Goal: Transaction & Acquisition: Download file/media

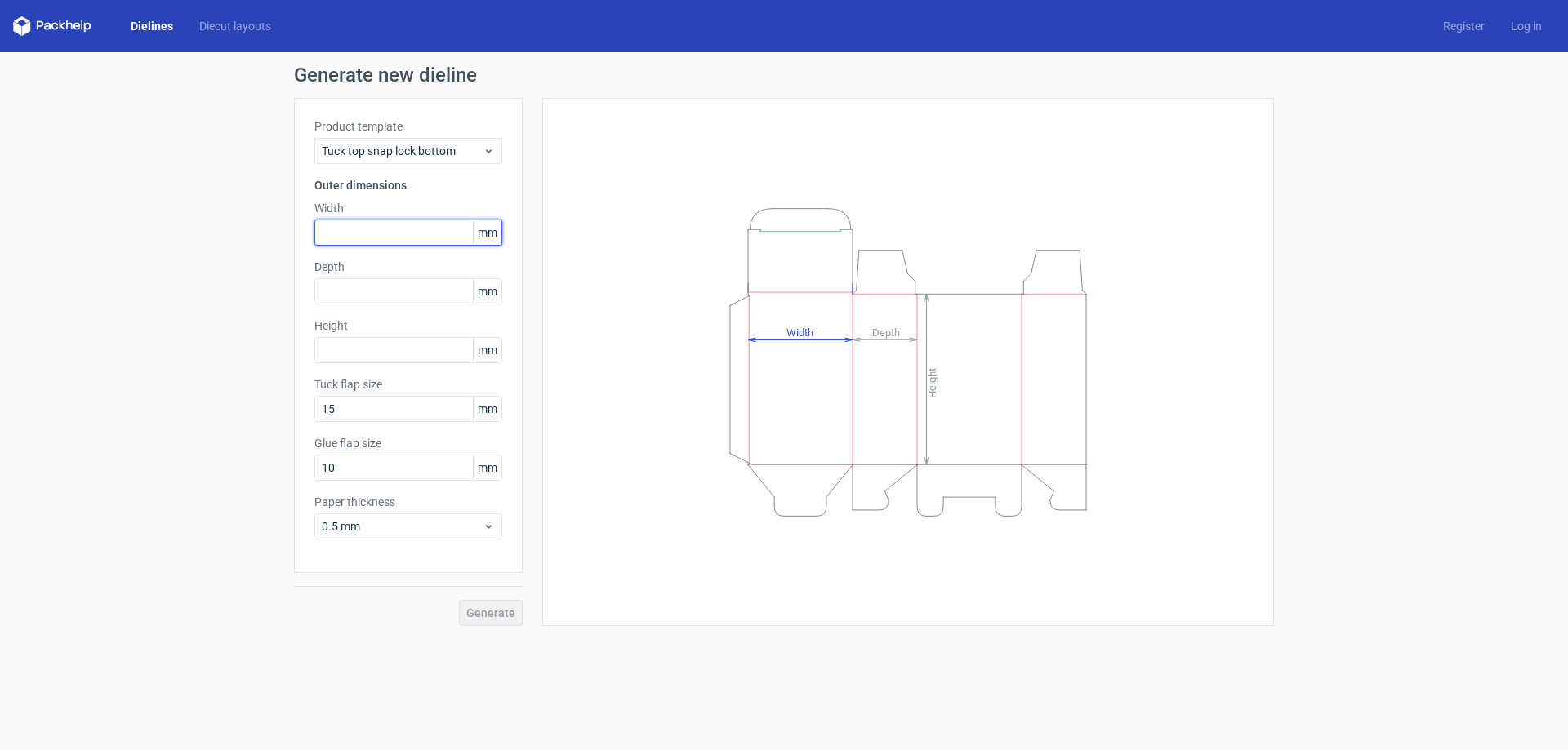
click at [418, 231] on input "text" at bounding box center [408, 233] width 187 height 26
type input "80"
drag, startPoint x: 419, startPoint y: 230, endPoint x: 266, endPoint y: 230, distance: 153.0
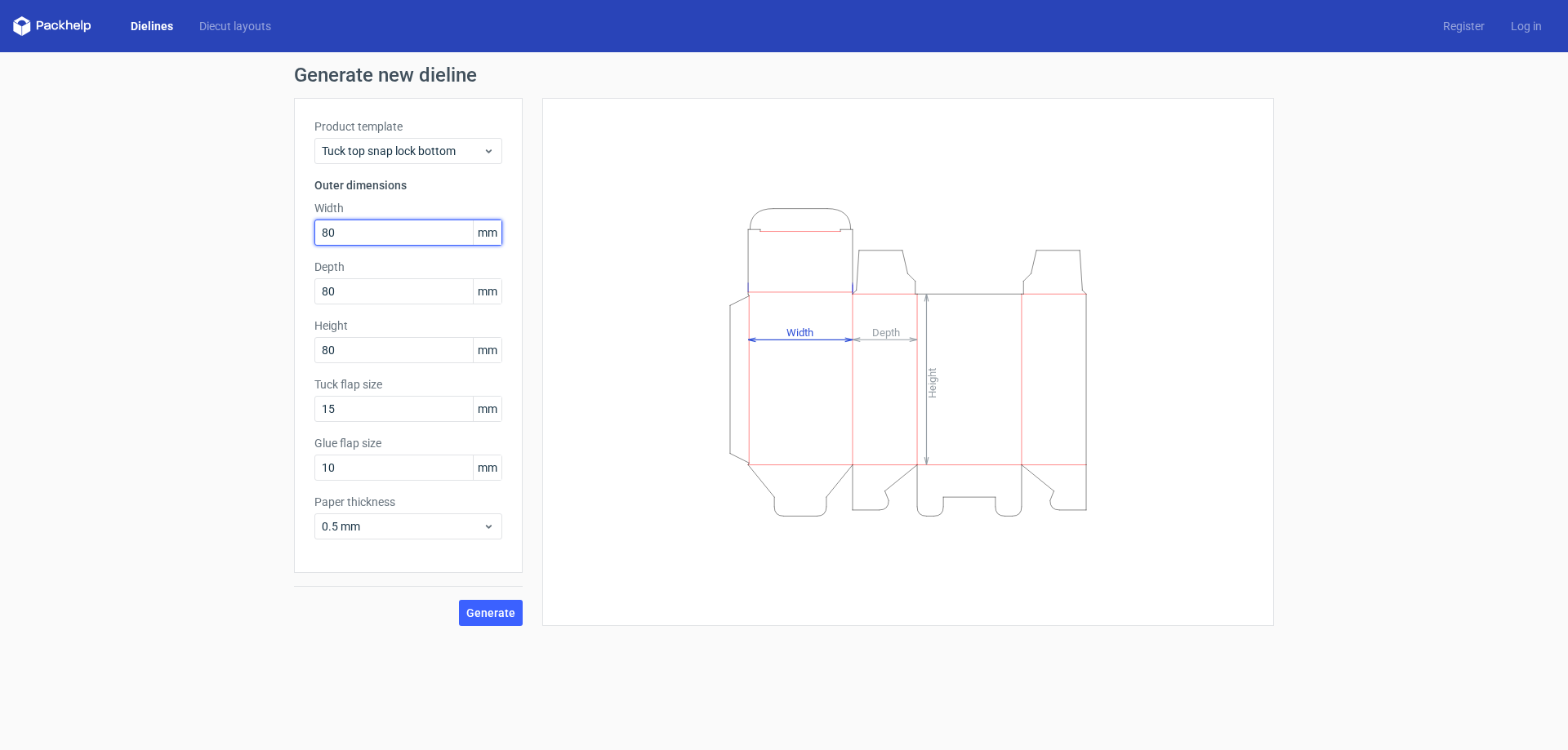
click at [266, 230] on div "Generate new dieline Product template Tuck top snap lock bottom Outer dimension…" at bounding box center [784, 346] width 1568 height 587
click at [389, 236] on input "80" at bounding box center [408, 233] width 187 height 26
click at [393, 230] on input "80" at bounding box center [408, 233] width 187 height 26
drag, startPoint x: 393, startPoint y: 230, endPoint x: 261, endPoint y: 230, distance: 132.0
click at [261, 230] on div "Generate new dieline Product template Tuck top snap lock bottom Outer dimension…" at bounding box center [784, 346] width 1568 height 587
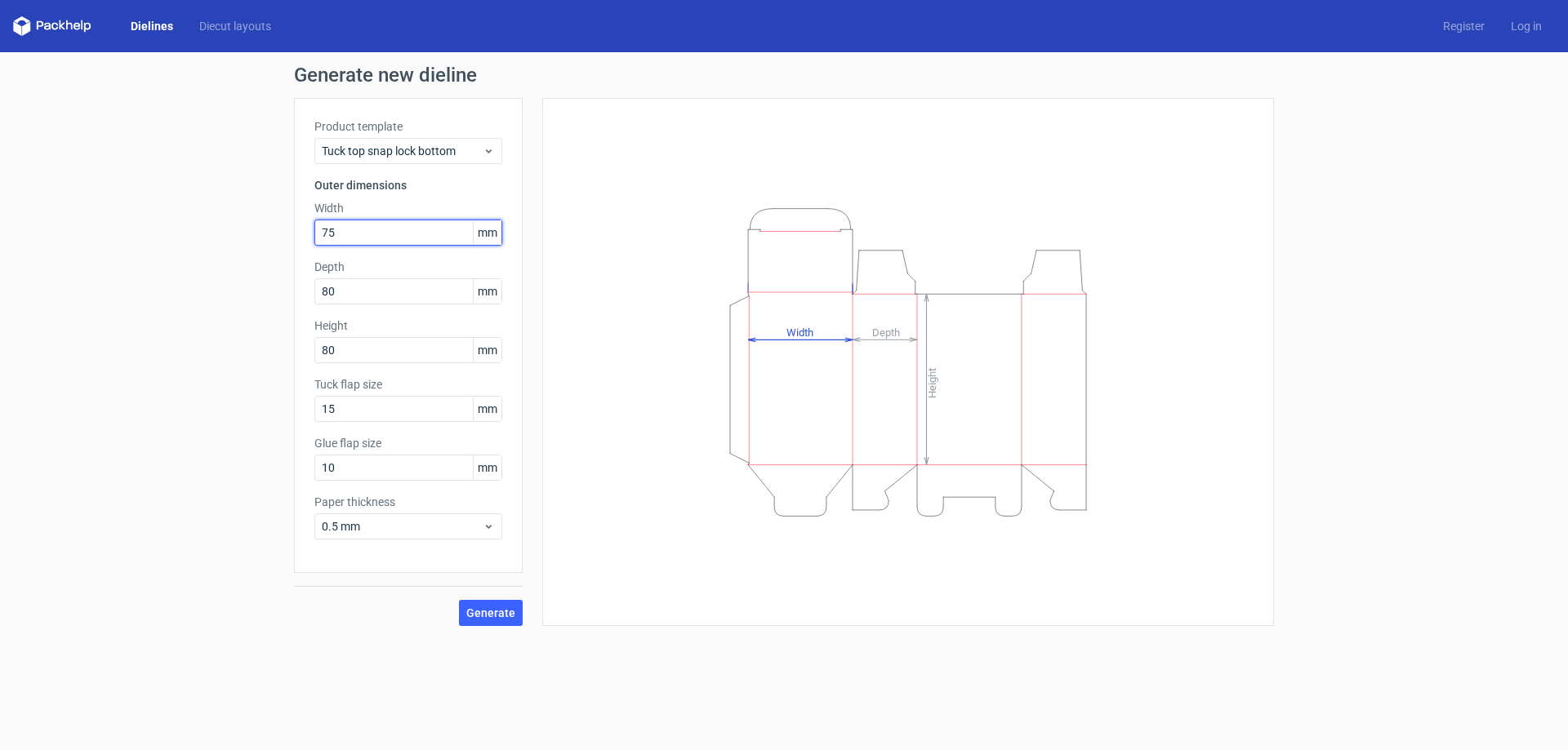
type input "75"
type input "7"
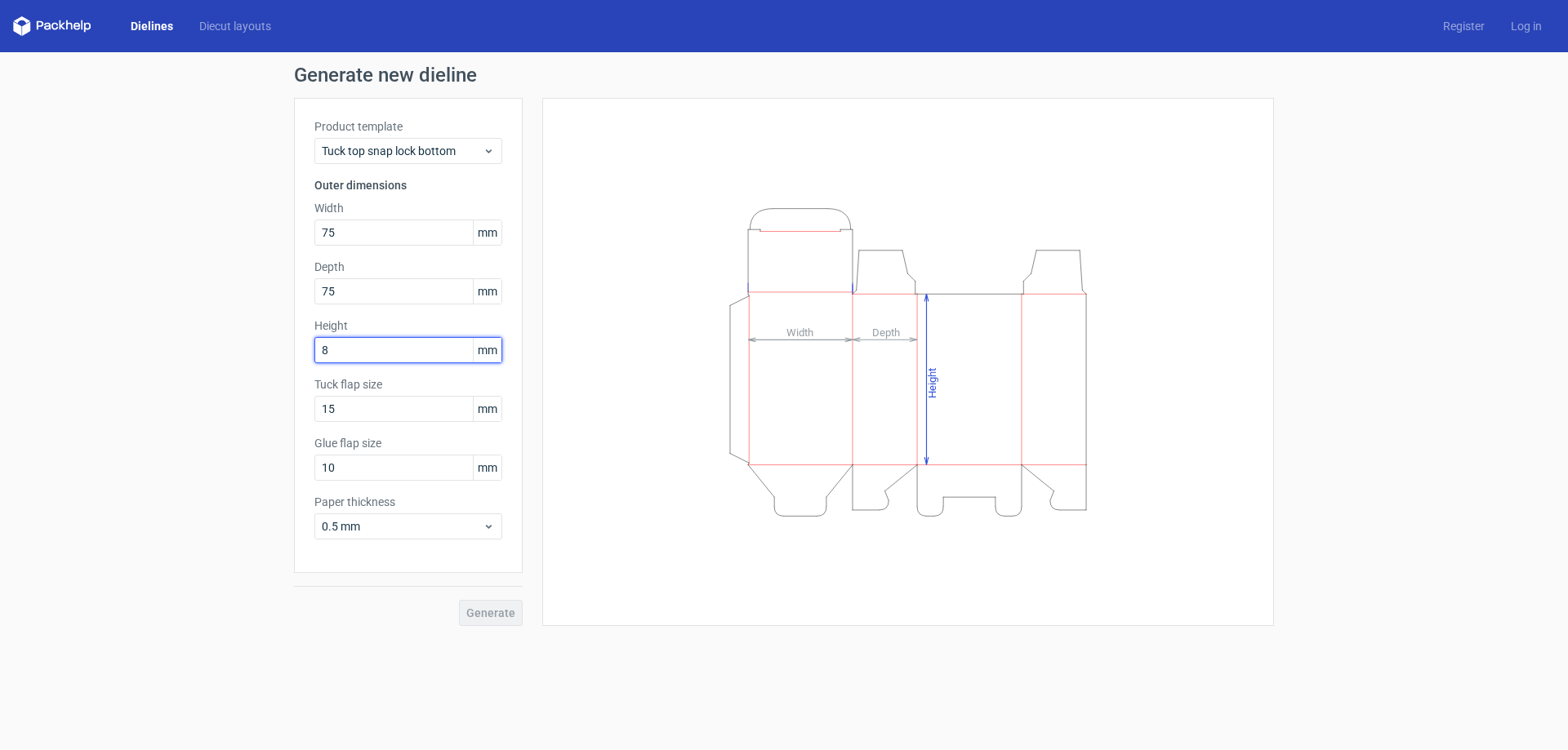
type input "80"
click at [501, 617] on span "Generate" at bounding box center [491, 613] width 49 height 11
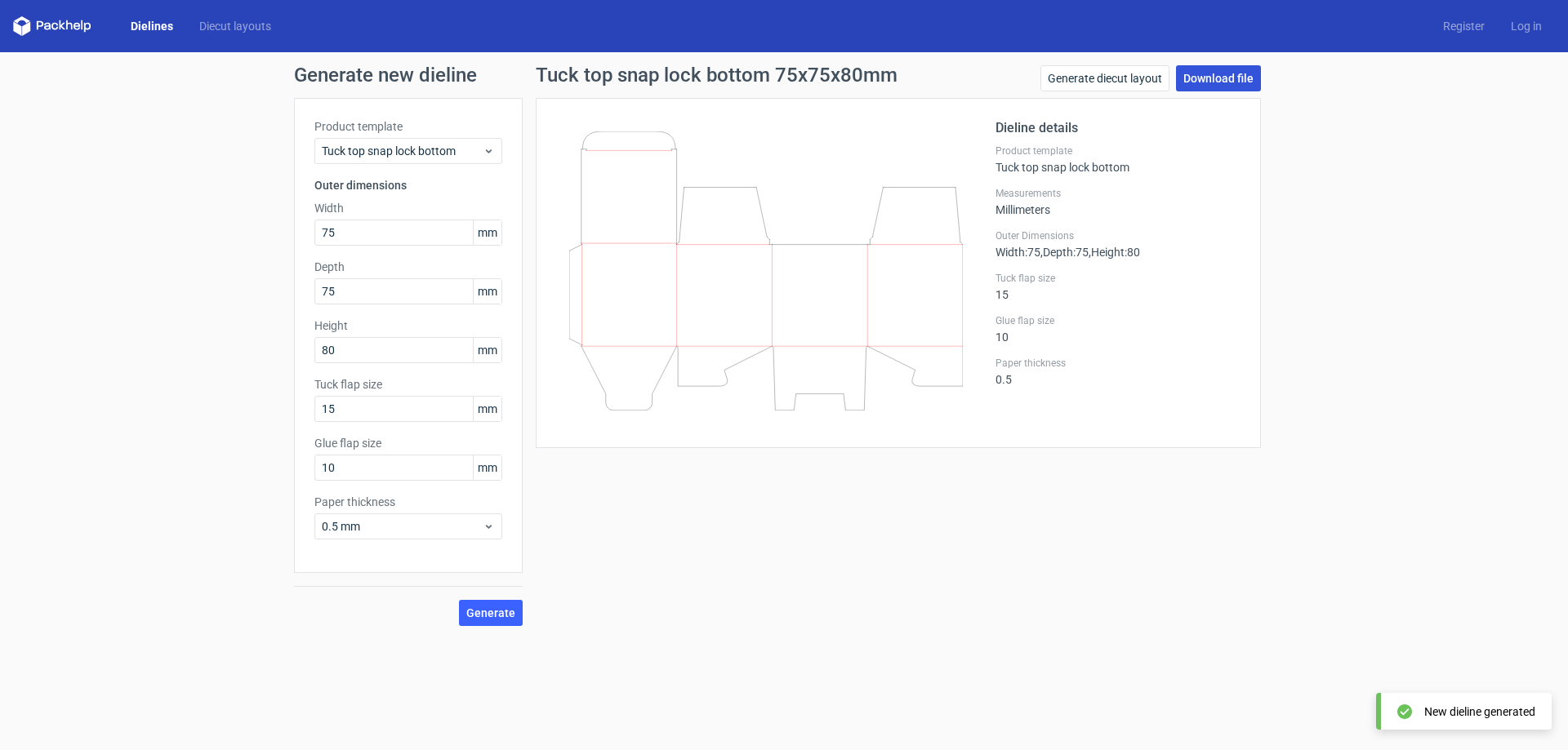
click at [1220, 79] on link "Download file" at bounding box center [1218, 79] width 85 height 26
